Goal: Navigation & Orientation: Find specific page/section

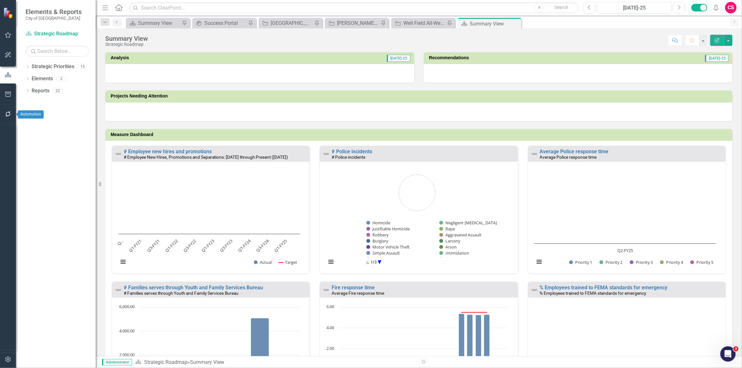
click at [9, 118] on button "button" at bounding box center [8, 114] width 14 height 13
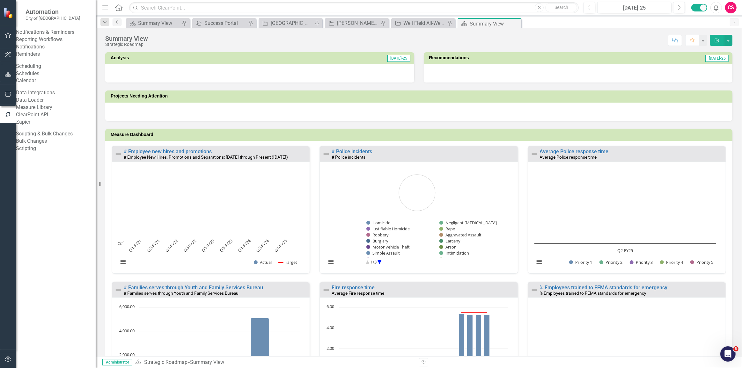
click at [46, 43] on link "Reporting Workflows" at bounding box center [56, 39] width 80 height 7
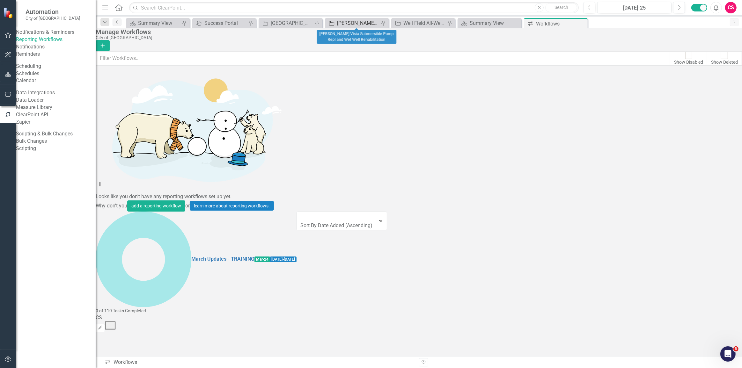
click at [361, 23] on div "[PERSON_NAME] Vista Submersible Pump Repl and Wet Well Rehabilitation" at bounding box center [358, 23] width 42 height 8
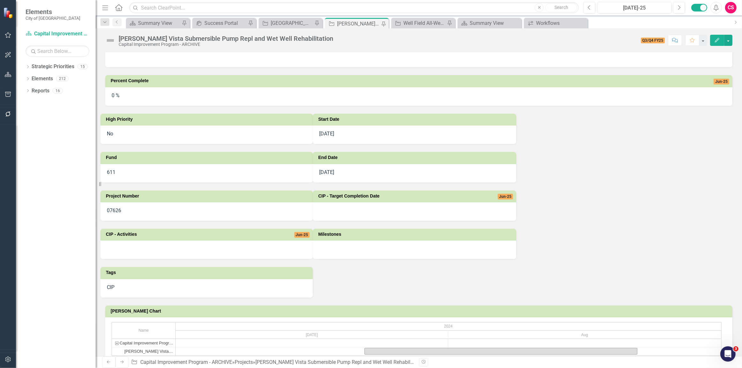
scroll to position [29, 0]
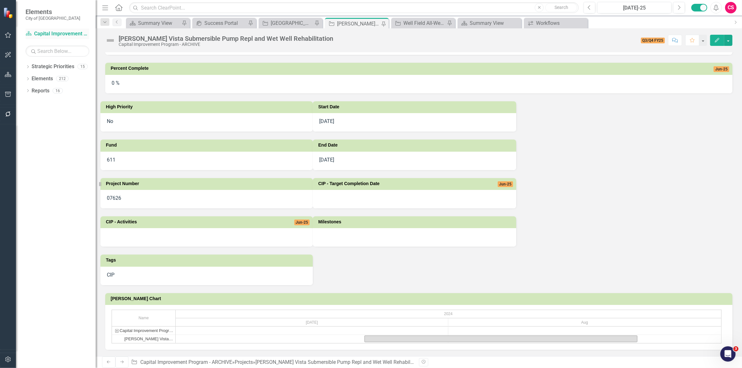
click at [48, 32] on link "Strategic Priority Capital Improvement Program - ARCHIVE" at bounding box center [58, 33] width 64 height 7
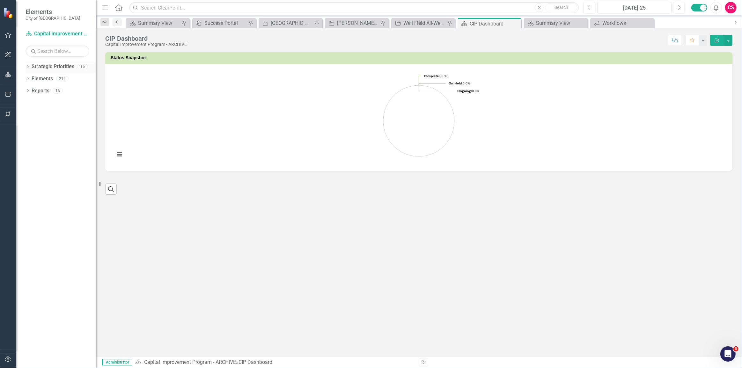
click at [28, 67] on icon at bounding box center [28, 66] width 2 height 3
click at [41, 80] on link "Strategic Roadmap" at bounding box center [61, 78] width 70 height 7
click at [52, 81] on link "Strategic Roadmap" at bounding box center [61, 78] width 70 height 7
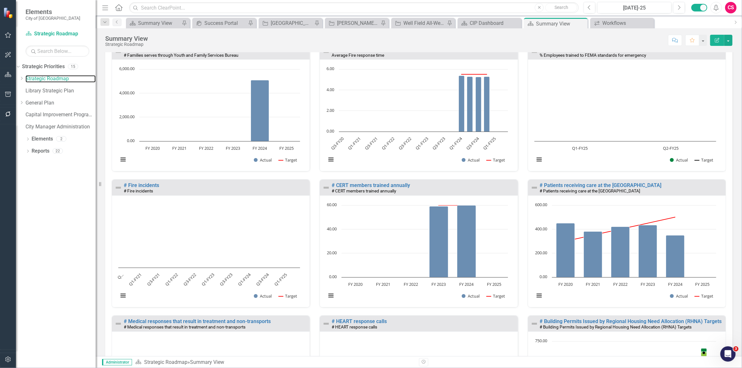
scroll to position [261, 0]
